Goal: Task Accomplishment & Management: Use online tool/utility

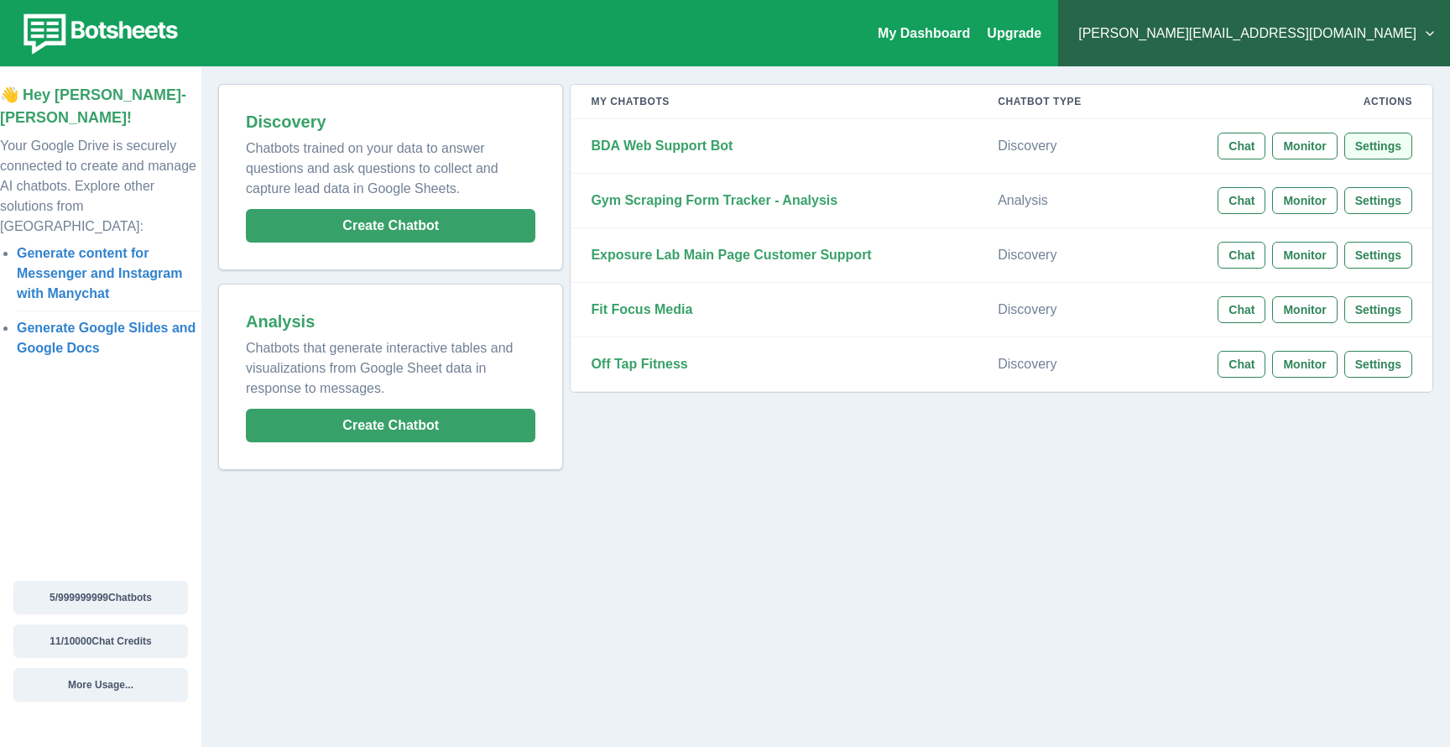
click at [1366, 140] on button "Settings" at bounding box center [1378, 146] width 68 height 27
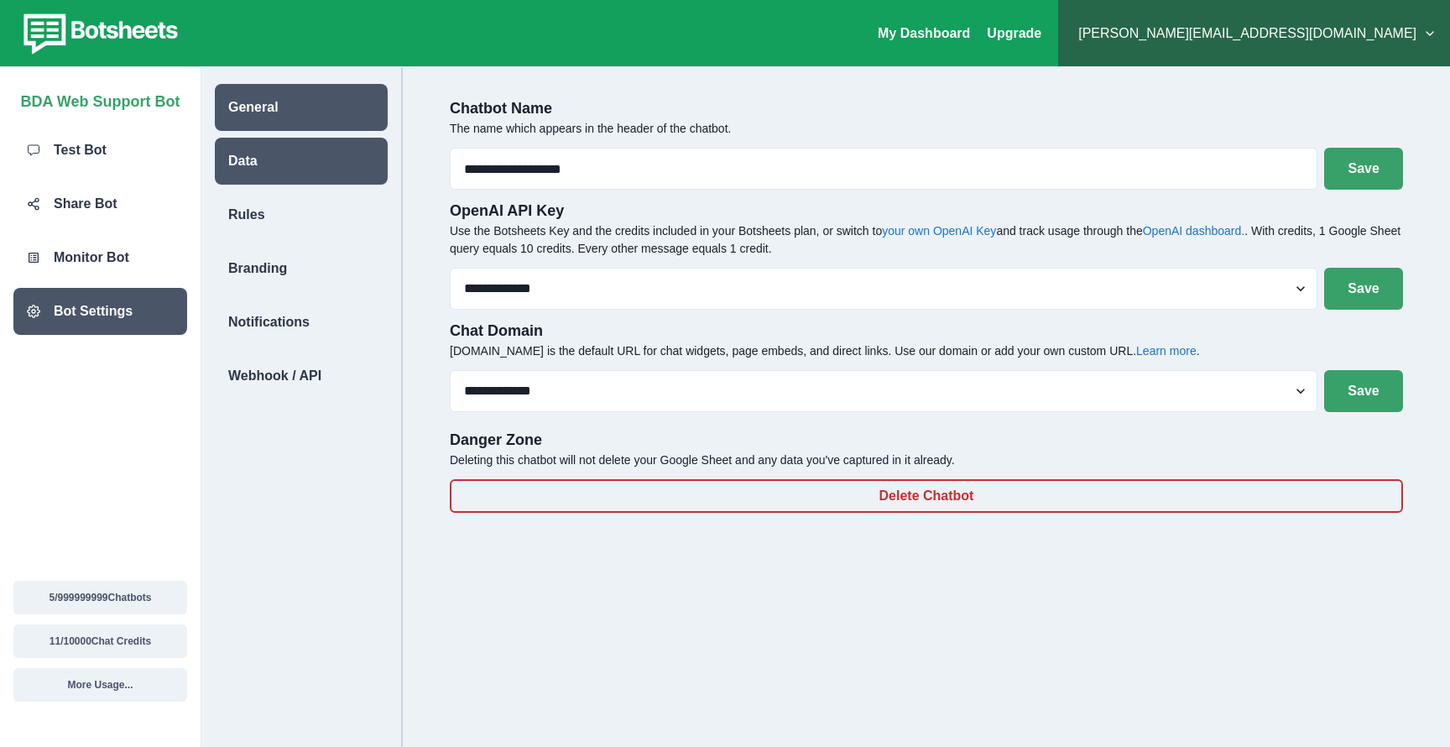
click at [298, 156] on div "Data" at bounding box center [301, 161] width 173 height 47
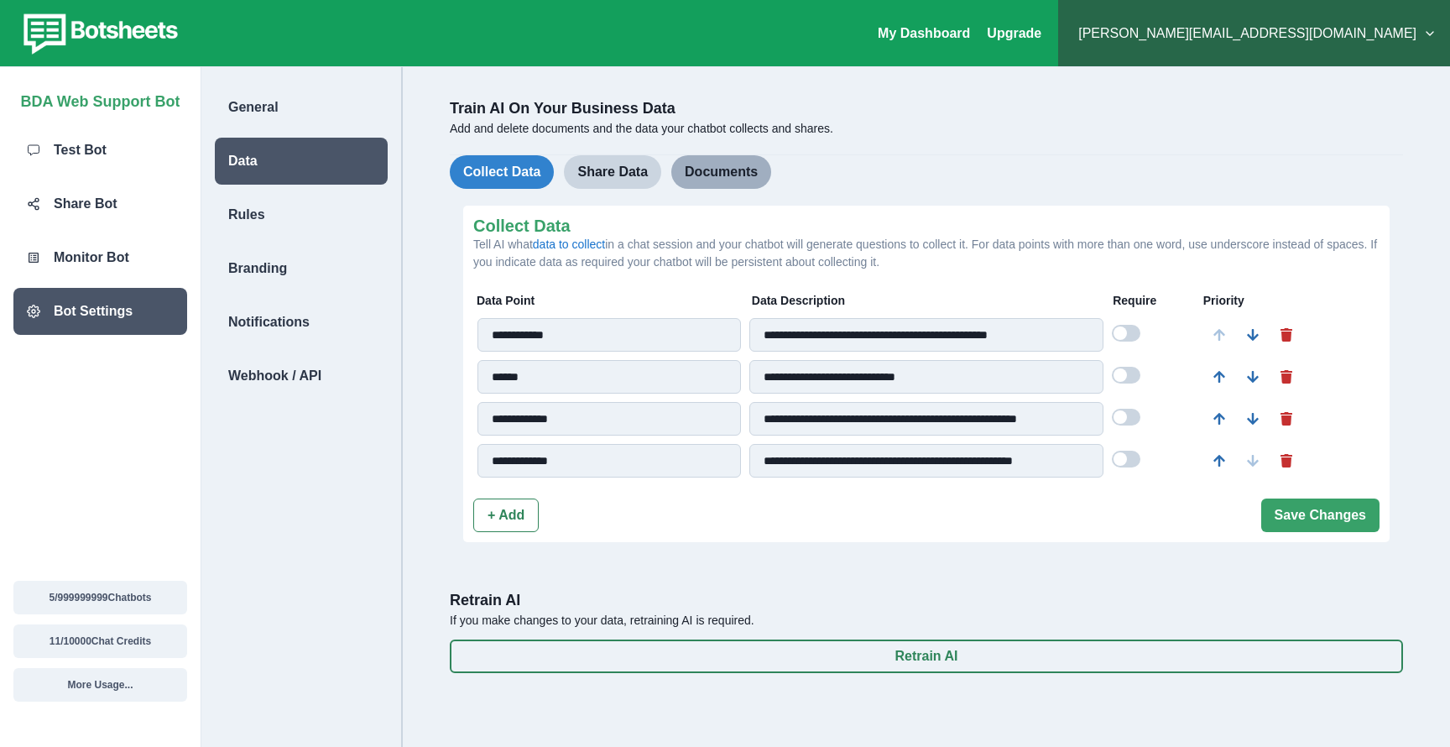
click at [753, 164] on button "Documents" at bounding box center [721, 172] width 100 height 34
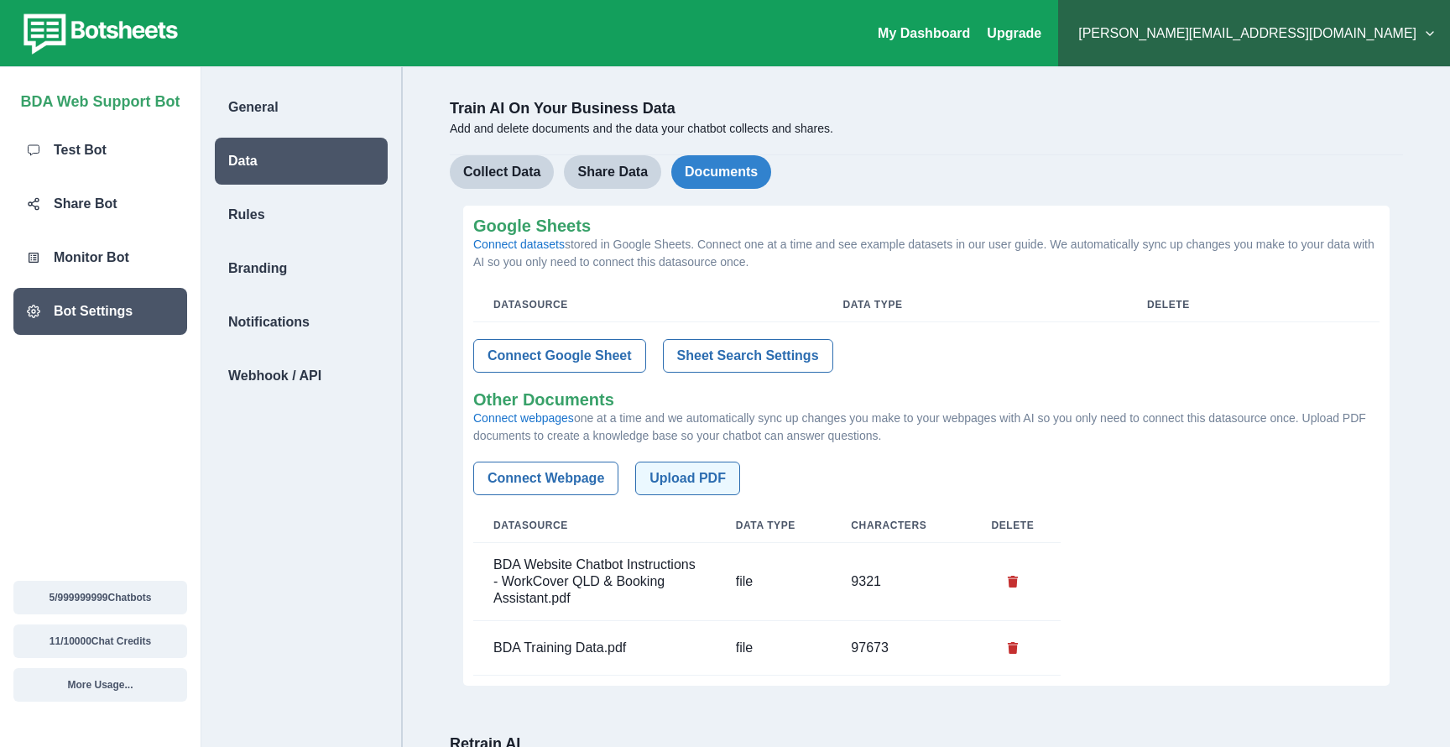
click at [701, 475] on button "Upload PDF" at bounding box center [687, 478] width 105 height 34
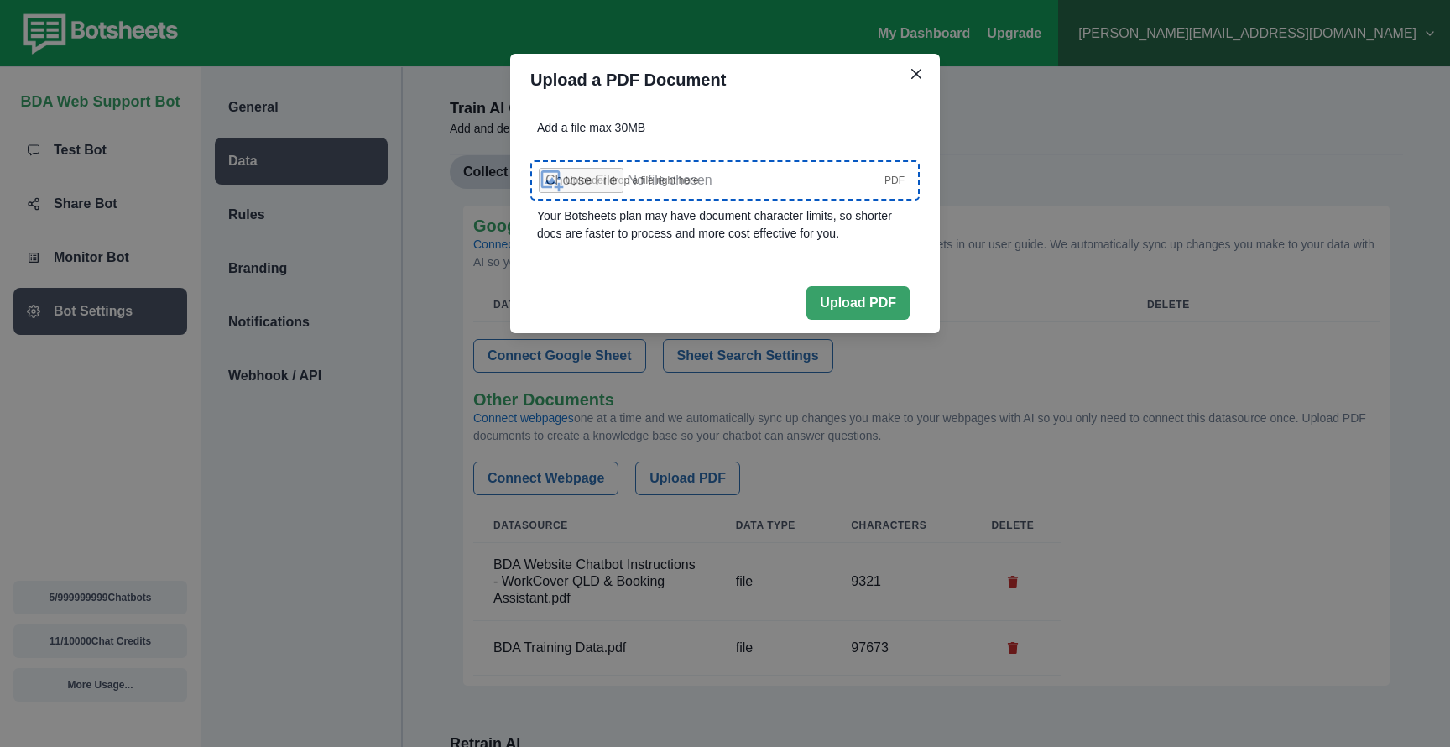
click at [699, 175] on span "Upload or drop a file right here" at bounding box center [631, 180] width 133 height 15
type input "**********"
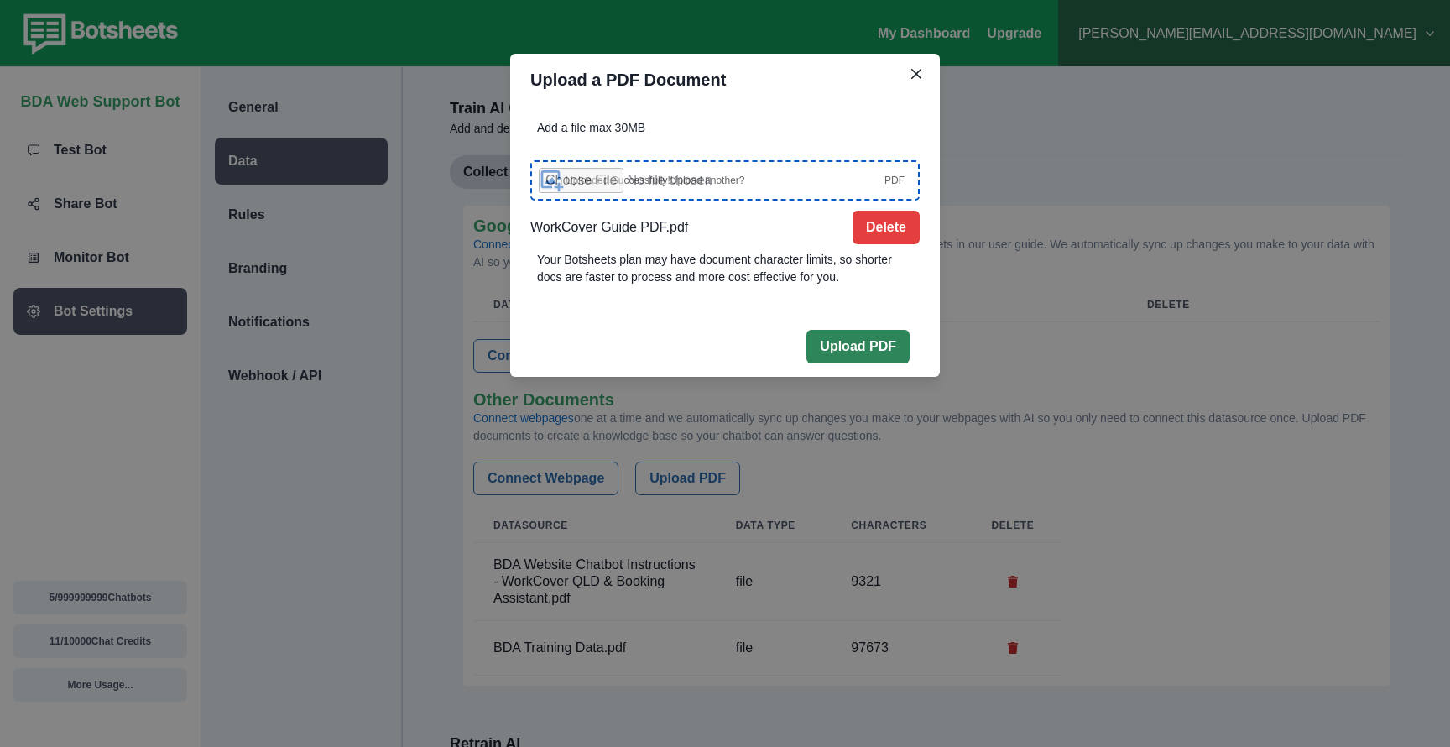
click at [872, 347] on button "Upload PDF" at bounding box center [857, 347] width 103 height 34
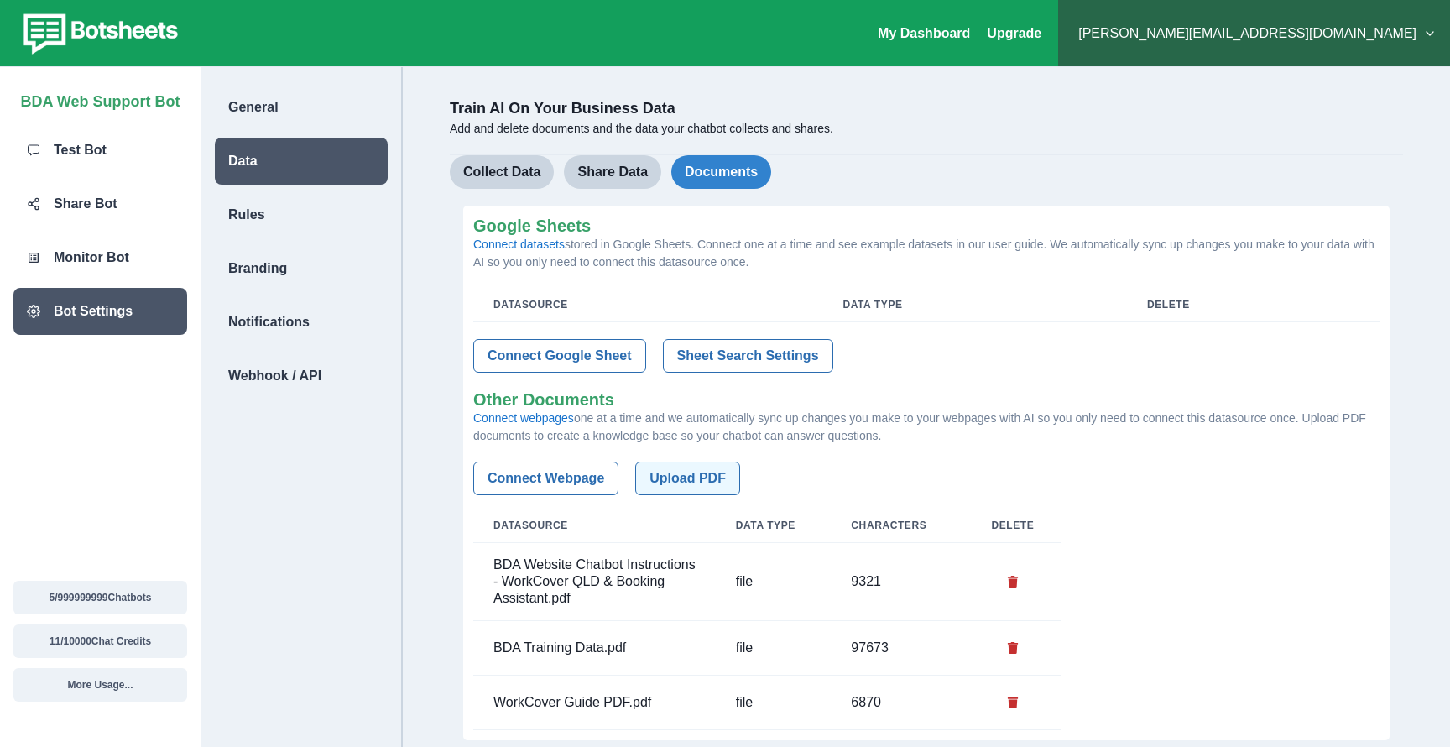
click at [687, 479] on button "Upload PDF" at bounding box center [687, 478] width 105 height 34
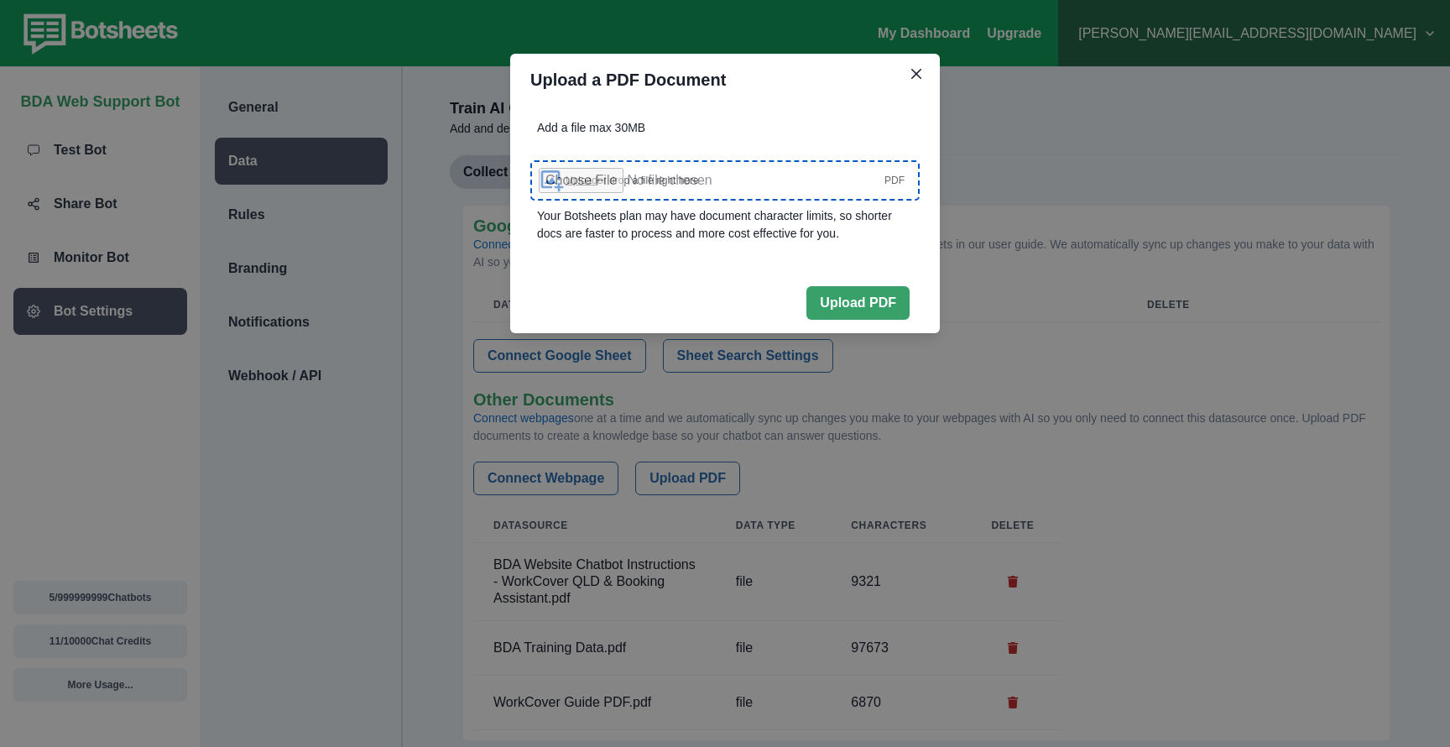
click at [696, 180] on span "Upload or drop a file right here" at bounding box center [631, 180] width 133 height 15
type input "**********"
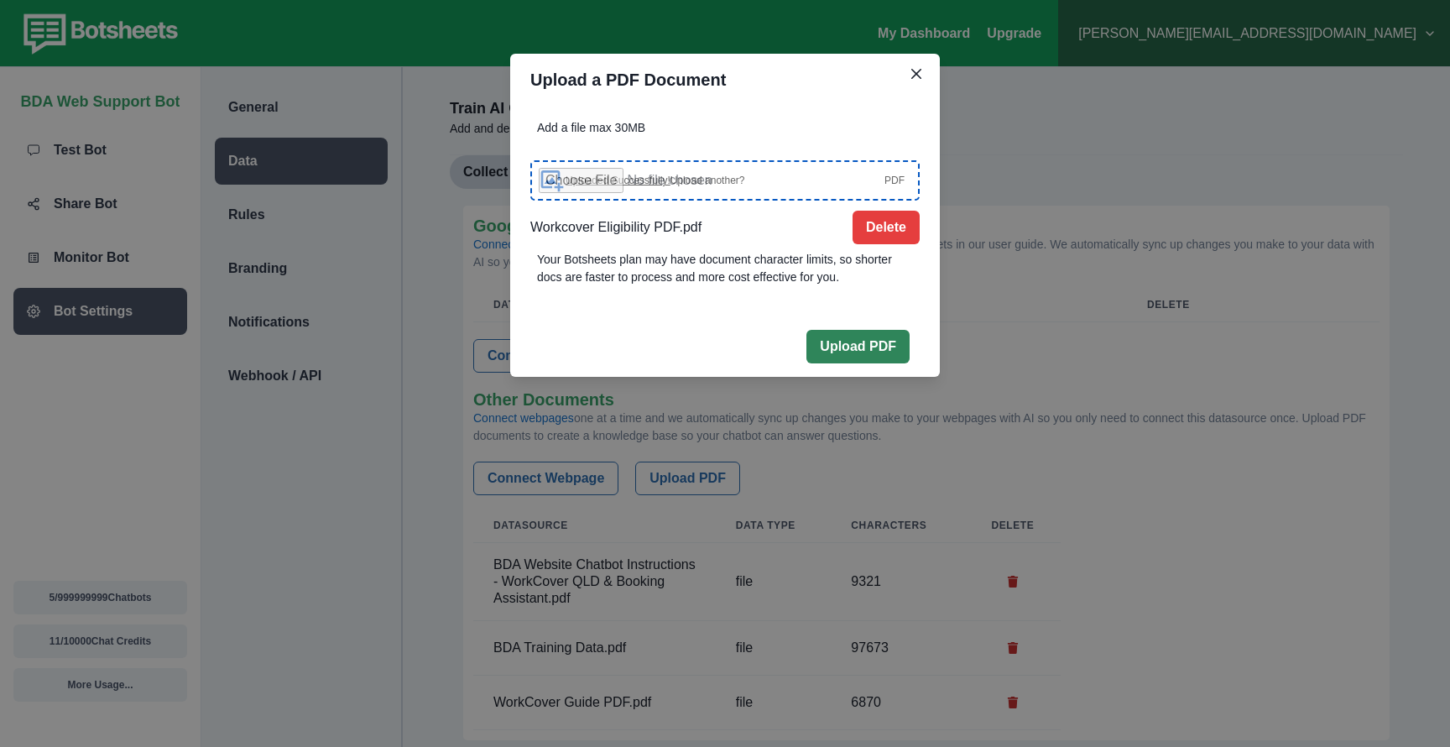
click at [847, 336] on button "Upload PDF" at bounding box center [857, 347] width 103 height 34
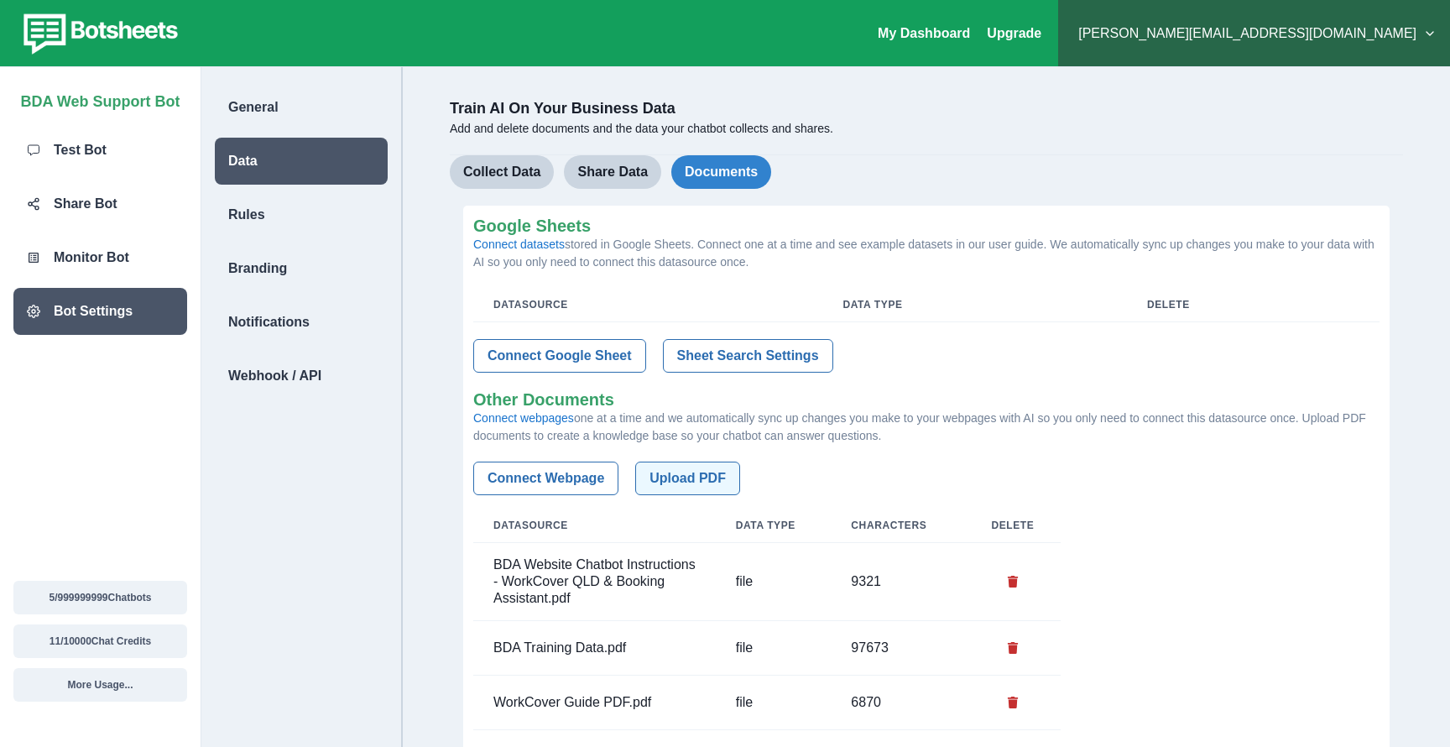
click at [690, 471] on button "Upload PDF" at bounding box center [687, 478] width 105 height 34
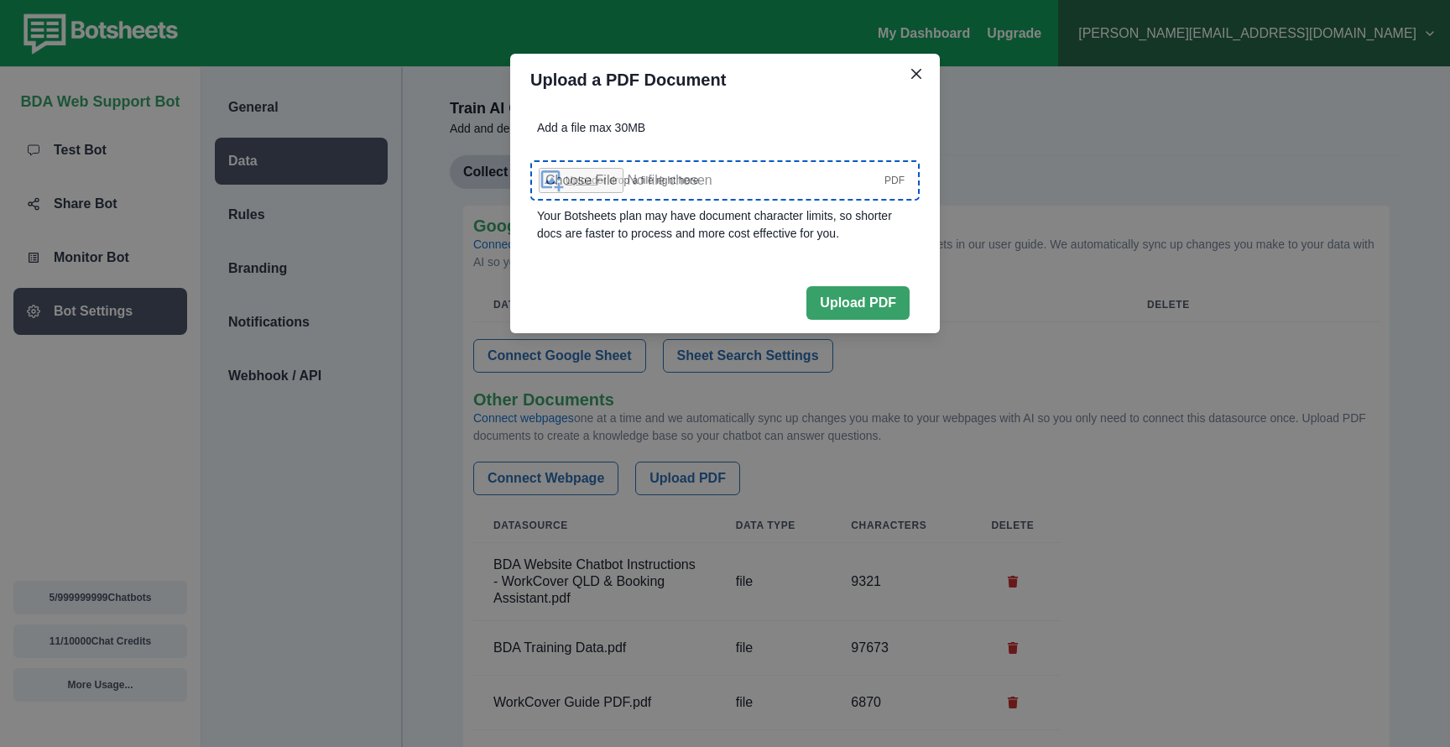
click at [577, 175] on span "Upload" at bounding box center [581, 181] width 32 height 12
type input "**********"
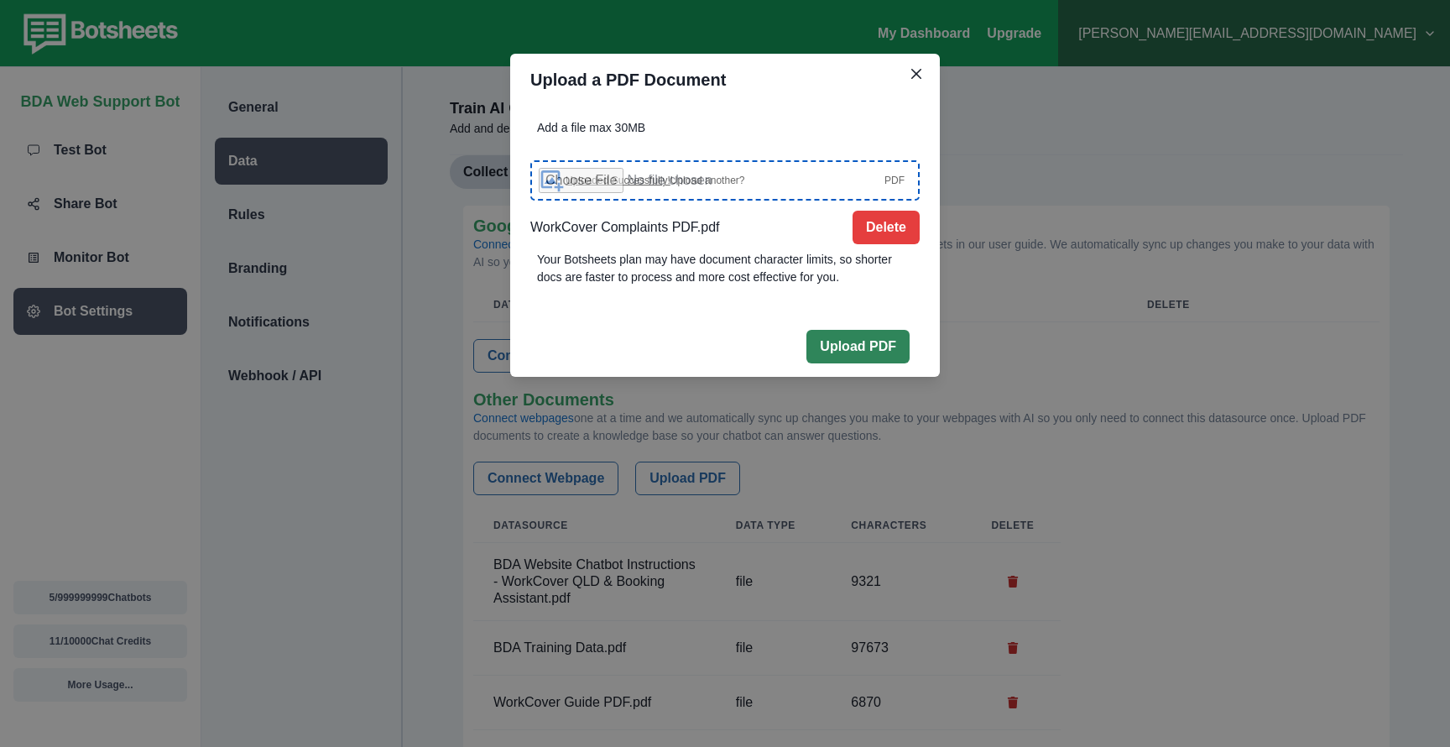
click at [895, 355] on button "Upload PDF" at bounding box center [857, 347] width 103 height 34
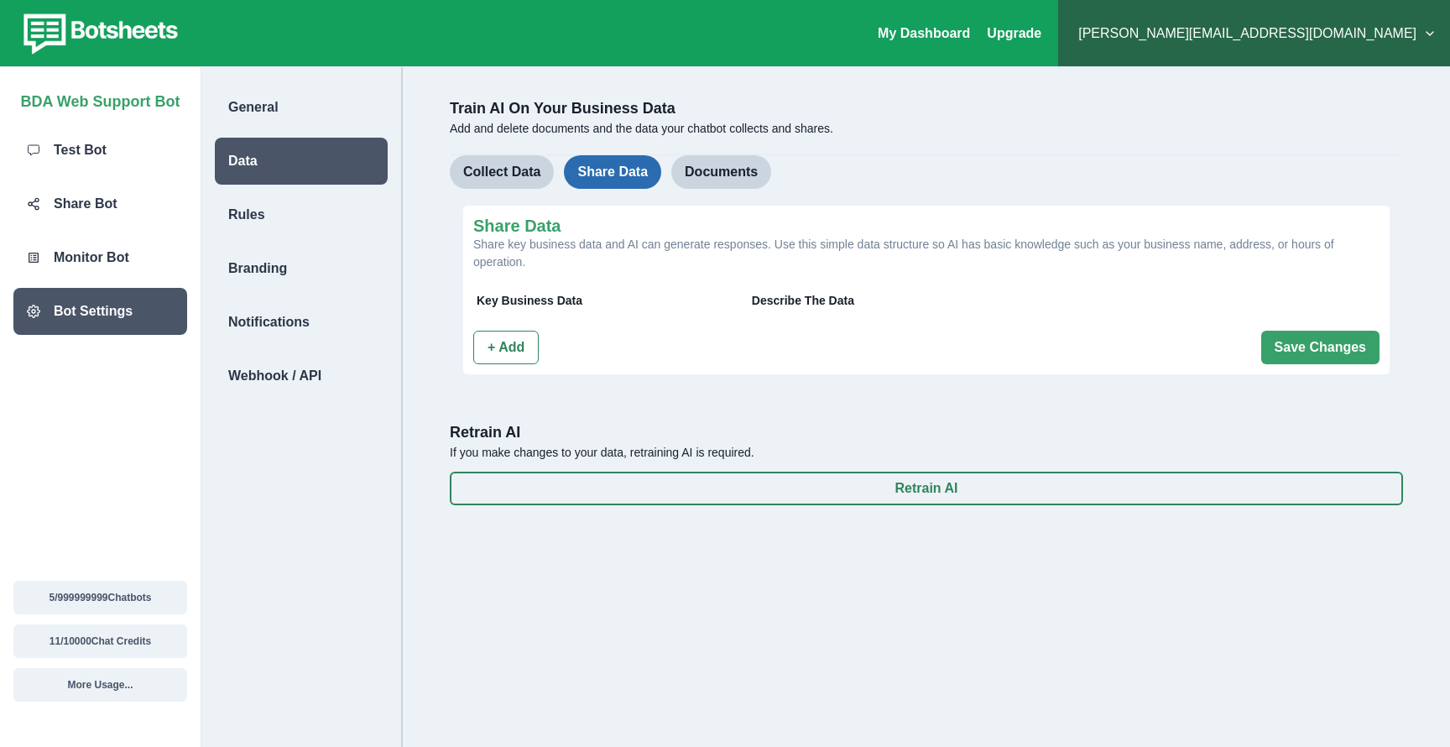
click at [633, 161] on button "Share Data" at bounding box center [612, 172] width 97 height 34
click at [526, 349] on button "+ Add" at bounding box center [505, 348] width 65 height 34
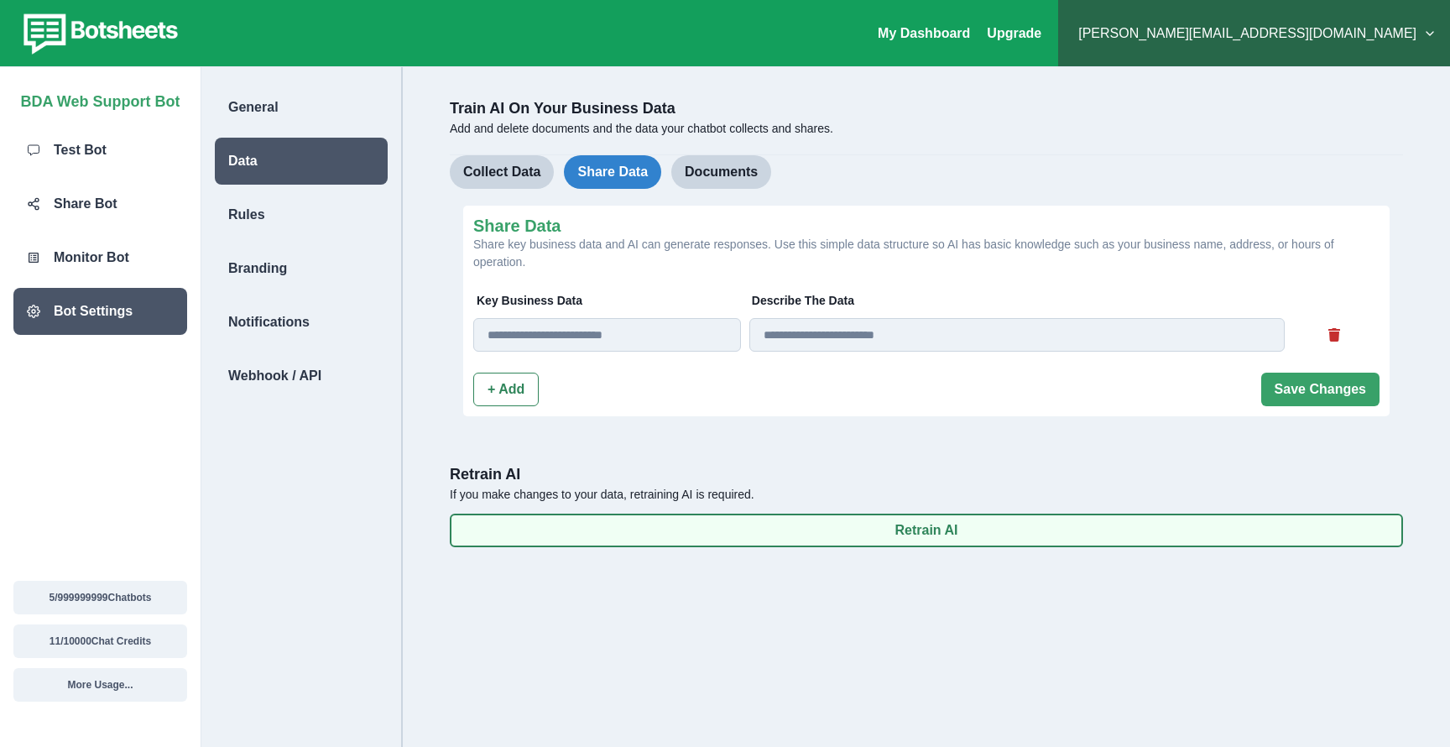
click at [921, 537] on button "Retrain AI" at bounding box center [926, 530] width 953 height 34
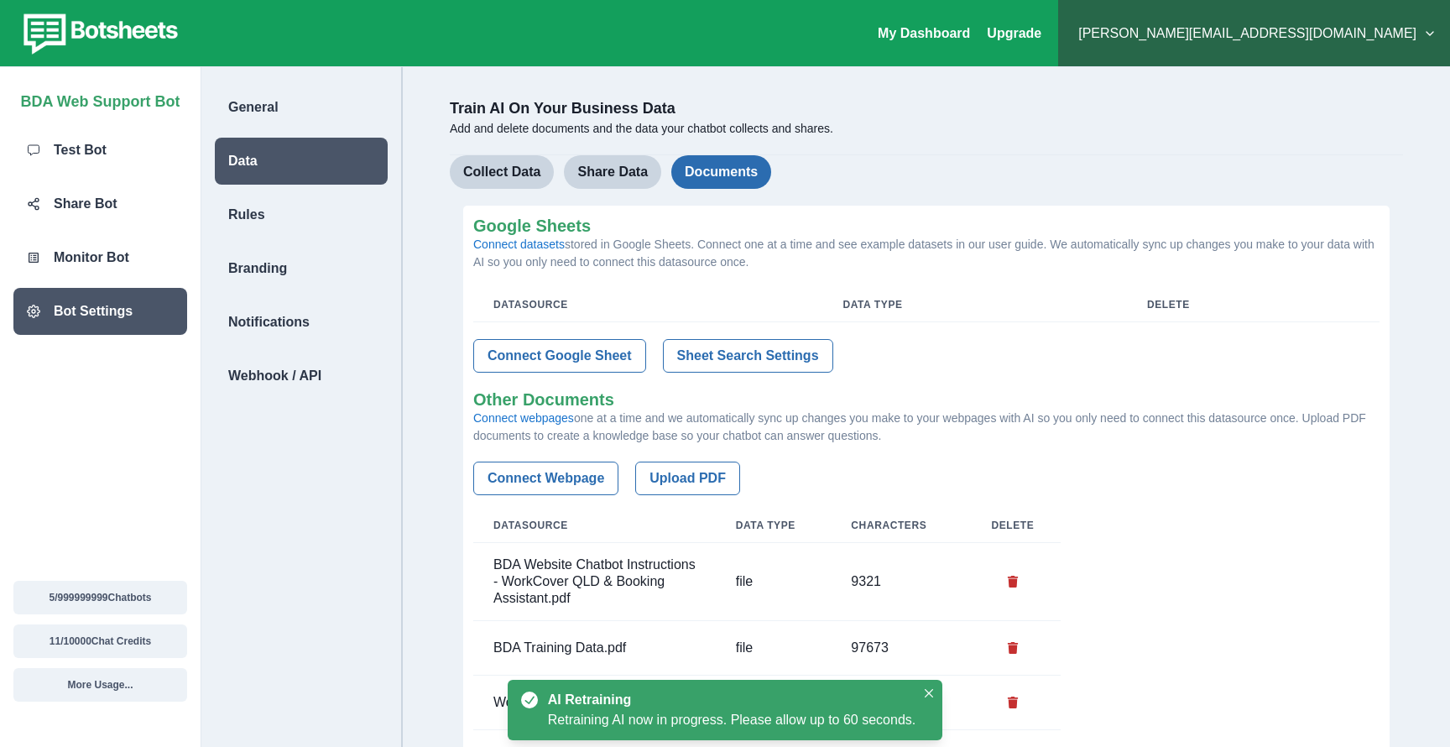
click at [730, 169] on button "Documents" at bounding box center [721, 172] width 100 height 34
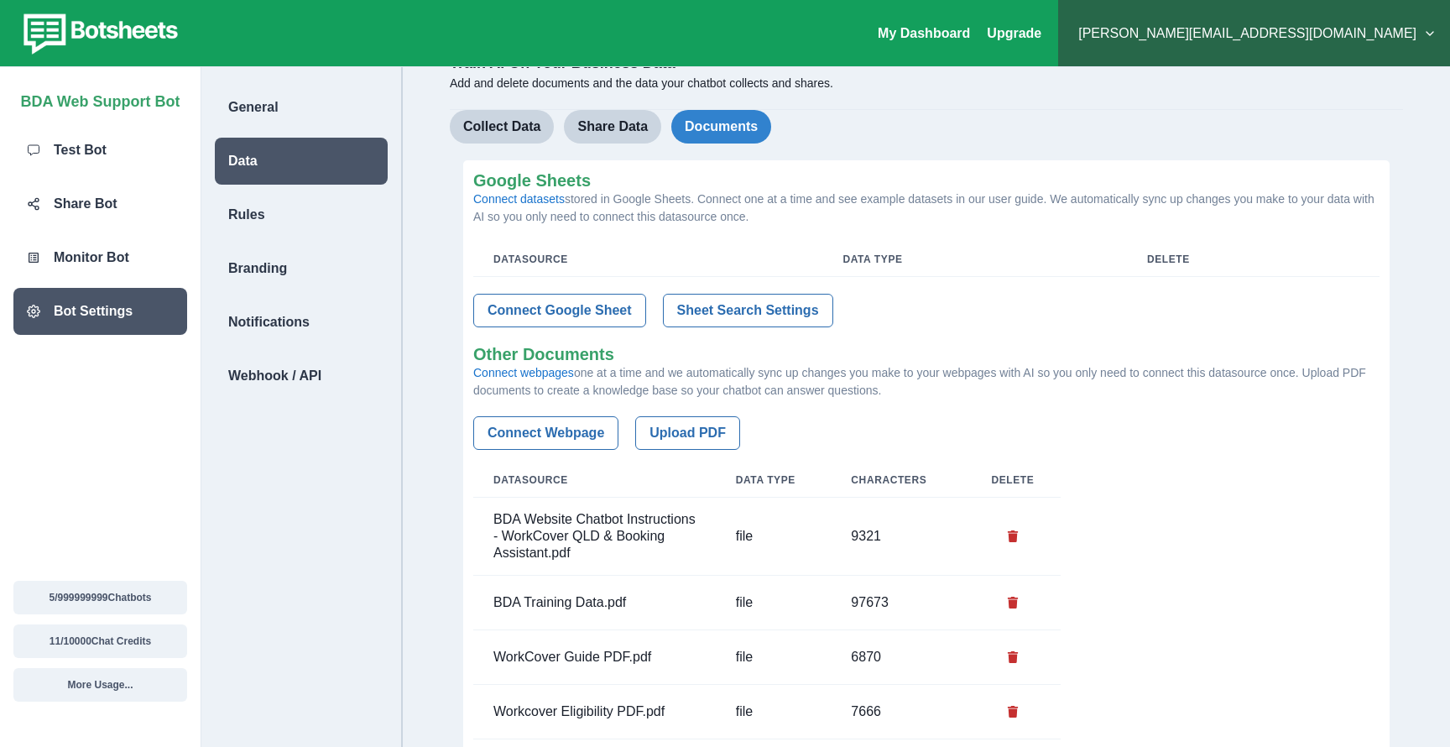
scroll to position [44, 0]
click at [740, 307] on button "Sheet Search Settings" at bounding box center [748, 311] width 170 height 34
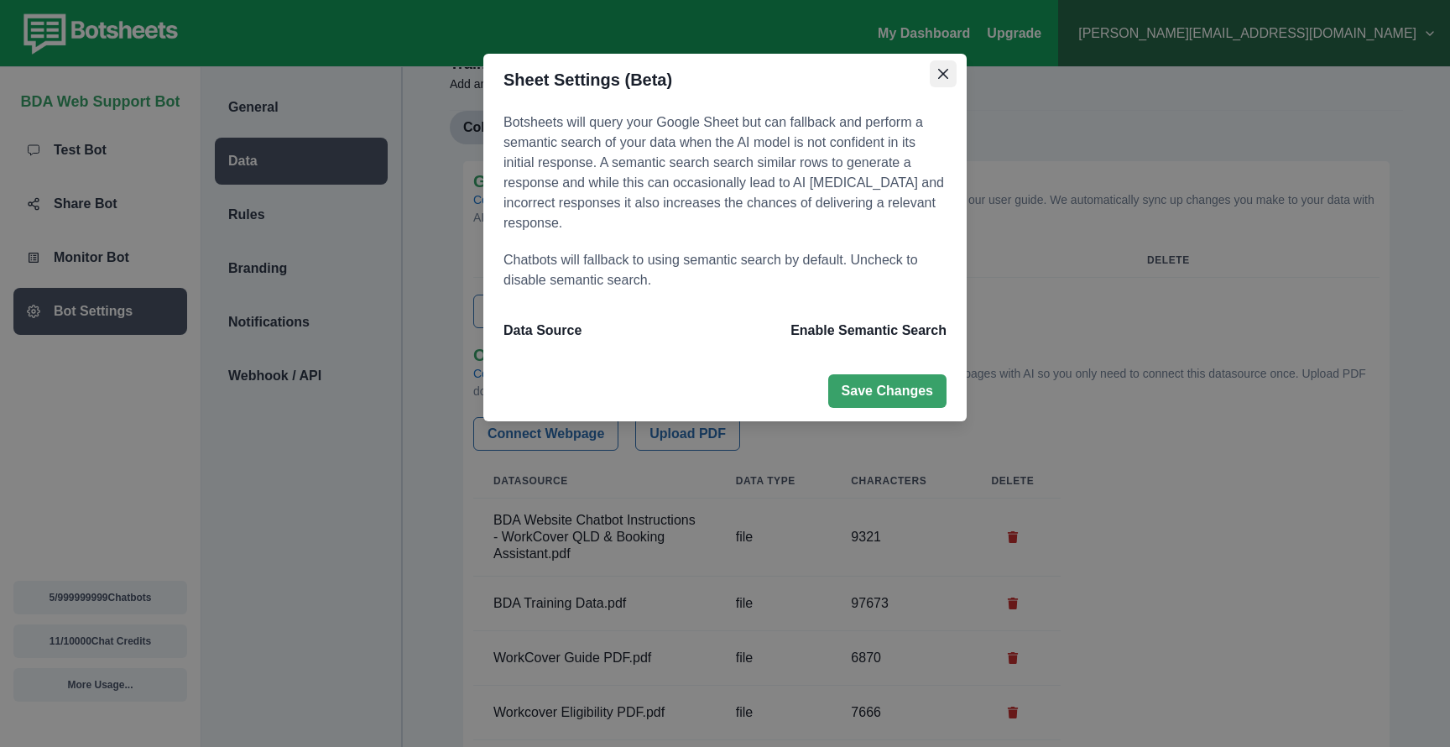
click at [940, 83] on button "Close" at bounding box center [943, 73] width 27 height 27
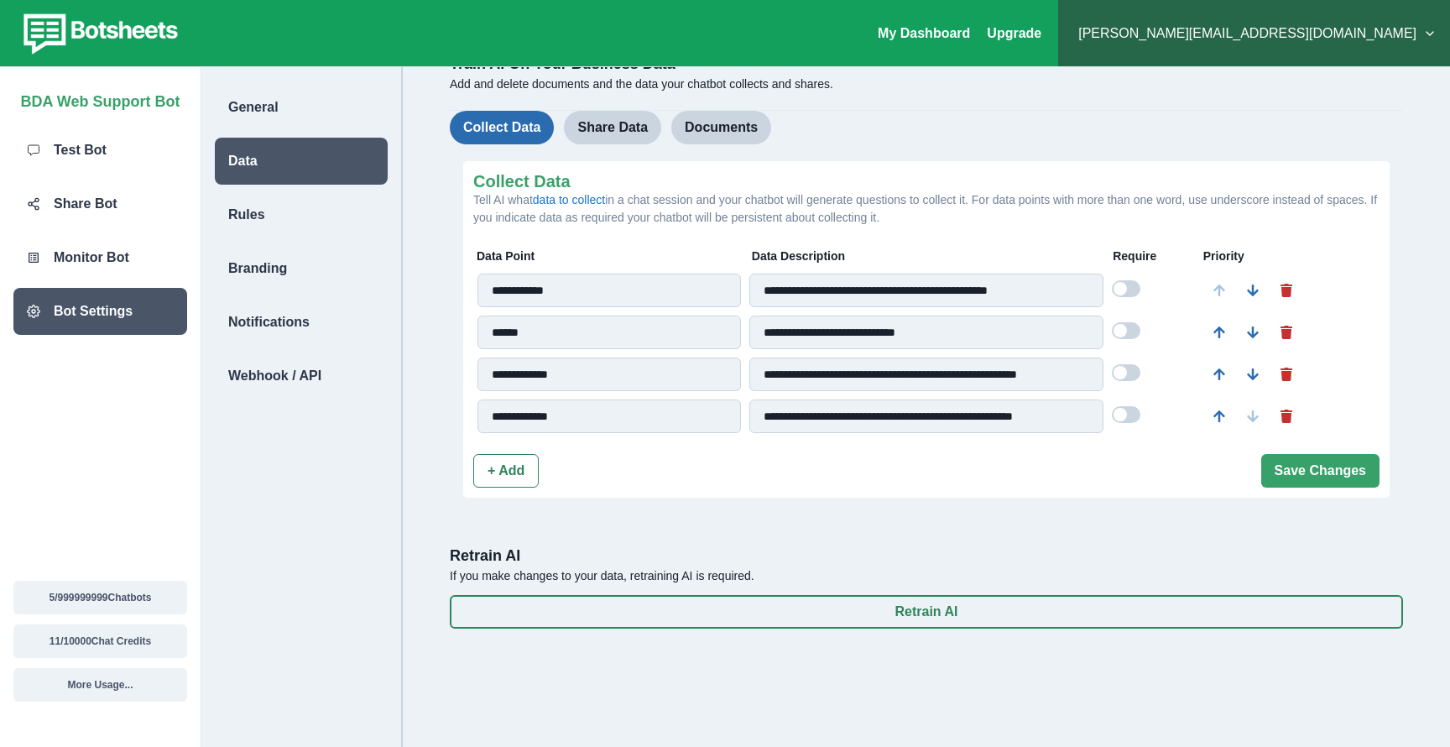
click at [503, 136] on button "Collect Data" at bounding box center [502, 128] width 104 height 34
